Goal: Find specific page/section: Find specific page/section

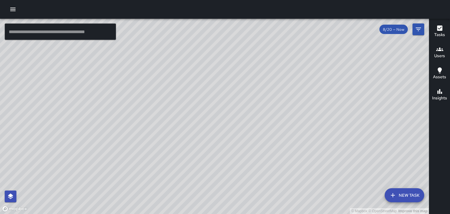
click at [234, 151] on div "© Mapbox © OpenStreetMap Improve this map" at bounding box center [214, 116] width 429 height 195
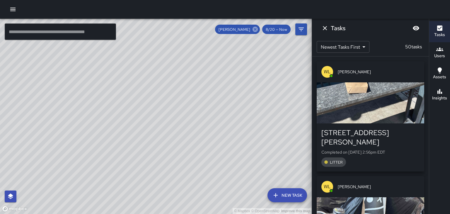
click at [256, 28] on icon at bounding box center [254, 29] width 5 height 5
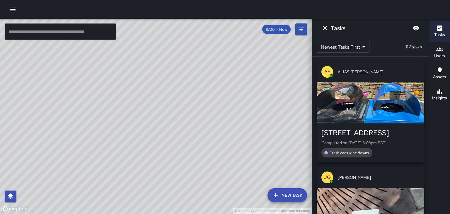
click at [327, 33] on button "Dismiss" at bounding box center [325, 28] width 12 height 12
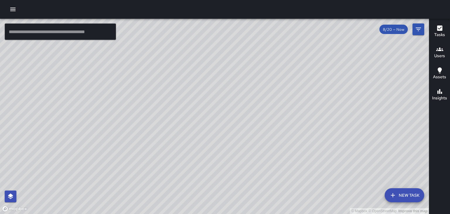
click at [241, 156] on div "© Mapbox © OpenStreetMap Improve this map" at bounding box center [214, 116] width 429 height 195
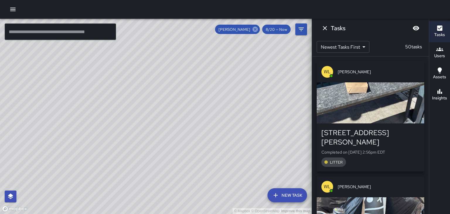
click at [258, 32] on icon at bounding box center [255, 29] width 6 height 6
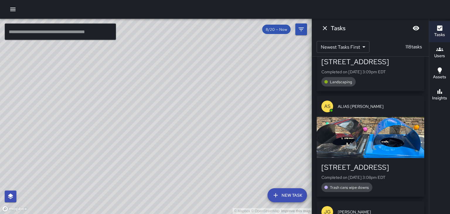
scroll to position [71, 0]
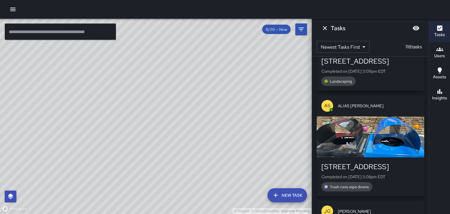
click at [390, 139] on div "button" at bounding box center [369, 136] width 107 height 41
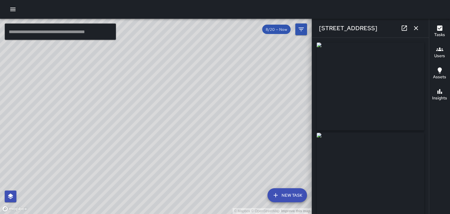
click at [418, 30] on icon "button" at bounding box center [415, 28] width 7 height 7
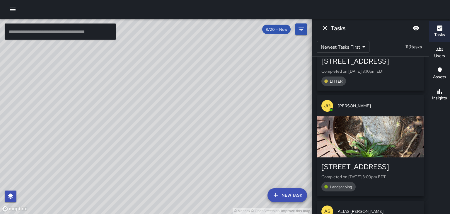
click at [323, 26] on icon "Dismiss" at bounding box center [324, 28] width 7 height 7
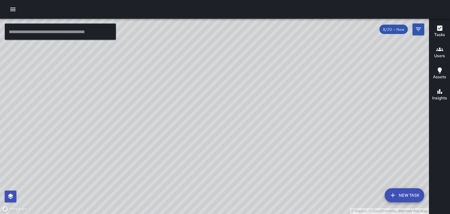
click at [181, 98] on div "© Mapbox © OpenStreetMap Improve this map" at bounding box center [214, 116] width 429 height 195
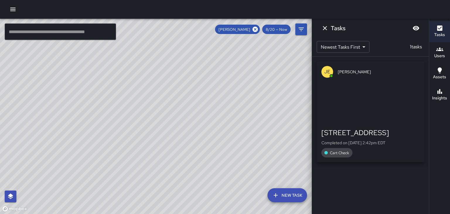
scroll to position [0, 0]
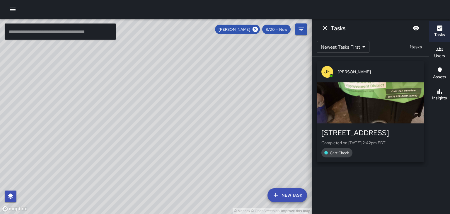
click at [323, 29] on icon "Dismiss" at bounding box center [325, 28] width 4 height 4
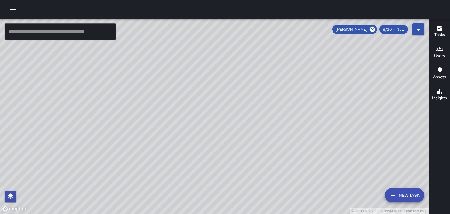
click at [184, 102] on div "© Mapbox © OpenStreetMap Improve this map" at bounding box center [214, 116] width 429 height 195
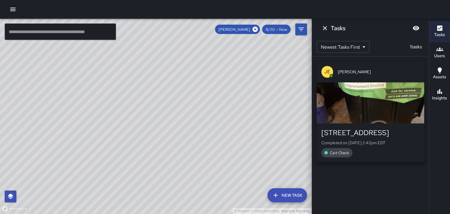
click at [445, 57] on button "Users" at bounding box center [439, 52] width 21 height 21
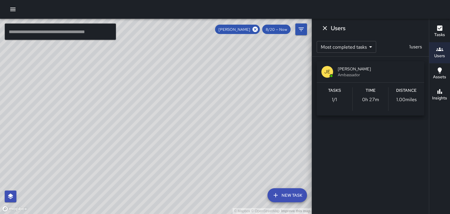
click at [322, 27] on icon "Dismiss" at bounding box center [324, 28] width 7 height 7
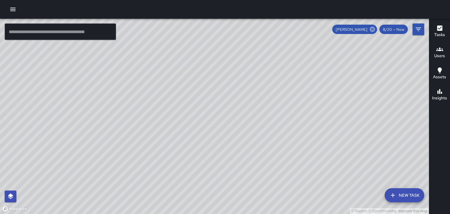
click at [372, 27] on icon at bounding box center [371, 29] width 5 height 5
click at [439, 53] on h6 "Users" at bounding box center [439, 56] width 11 height 6
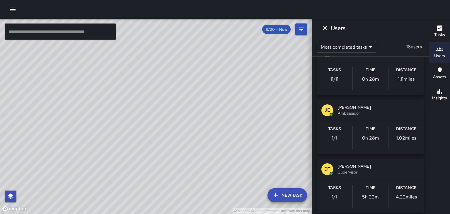
scroll to position [131, 0]
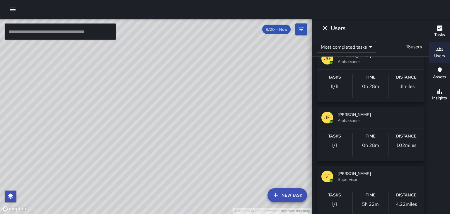
click at [324, 32] on button "Dismiss" at bounding box center [325, 28] width 12 height 12
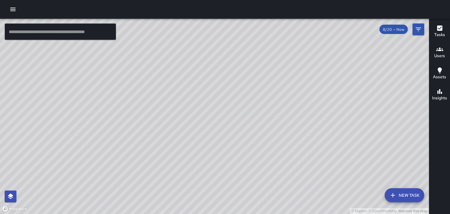
click at [18, 82] on div "© Mapbox © OpenStreetMap Improve this map" at bounding box center [214, 116] width 429 height 195
click at [125, 128] on div "© Mapbox © OpenStreetMap Improve this map" at bounding box center [214, 116] width 429 height 195
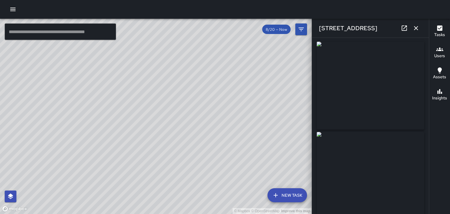
scroll to position [0, 0]
click at [398, 114] on img at bounding box center [369, 86] width 107 height 88
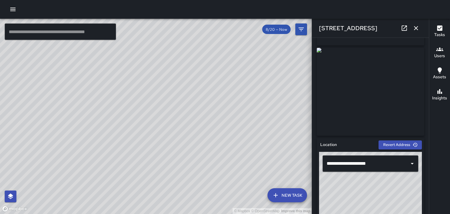
scroll to position [86, 0]
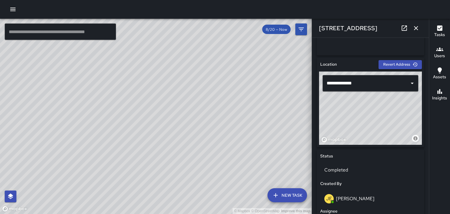
type input "**********"
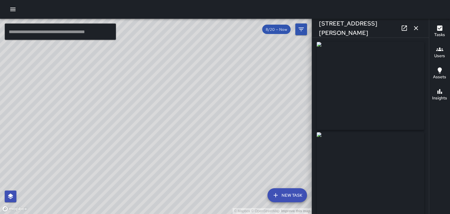
scroll to position [0, 0]
click at [389, 113] on img at bounding box center [369, 86] width 107 height 88
click at [418, 25] on icon "button" at bounding box center [415, 28] width 7 height 7
